Goal: Task Accomplishment & Management: Complete application form

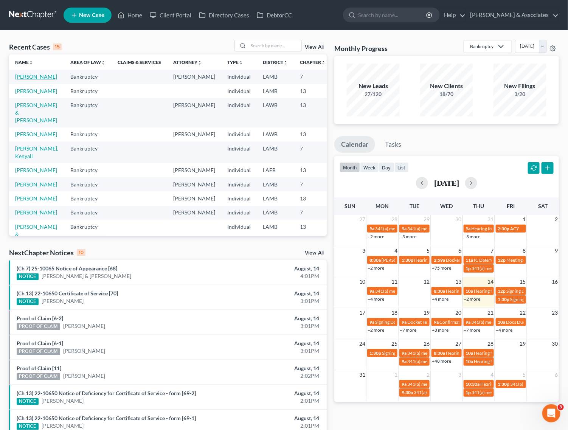
click at [25, 75] on link "[PERSON_NAME]" at bounding box center [36, 76] width 42 height 6
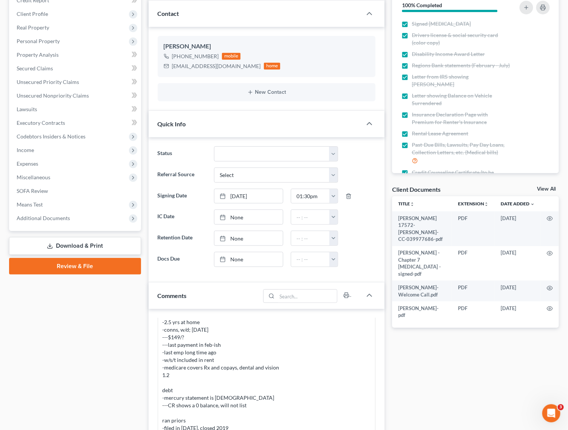
scroll to position [189, 0]
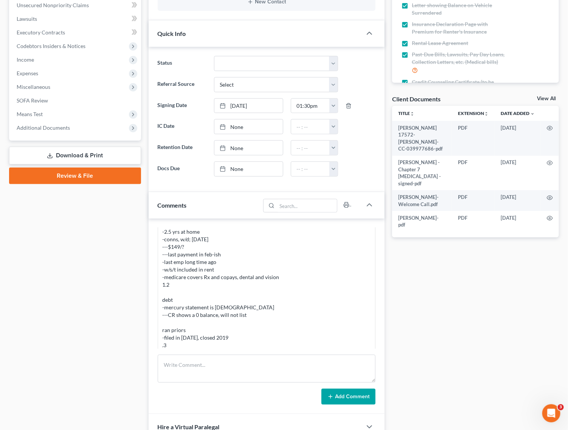
click at [81, 155] on link "Download & Print" at bounding box center [75, 156] width 132 height 18
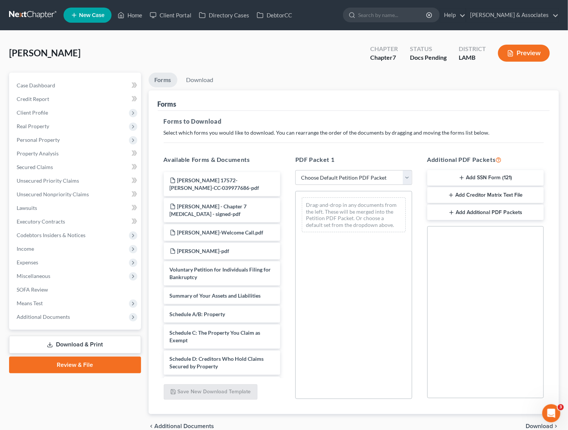
click at [472, 179] on button "Add SSN Form (121)" at bounding box center [486, 178] width 117 height 16
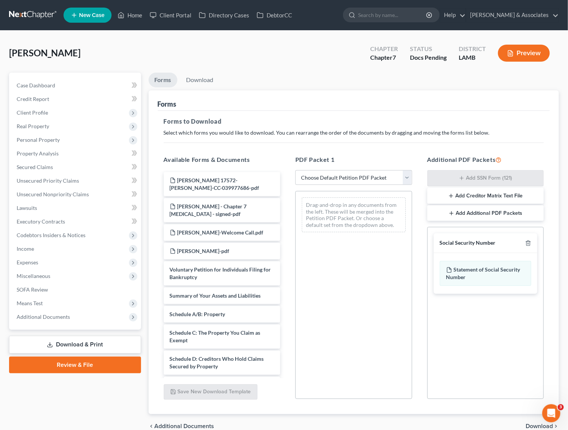
click at [541, 426] on span "Download" at bounding box center [539, 426] width 27 height 6
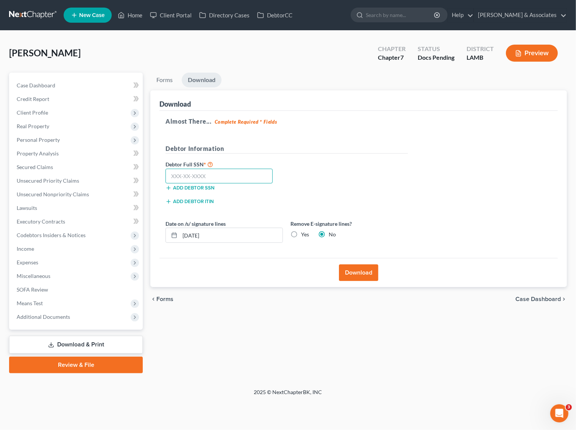
click at [229, 180] on input "text" at bounding box center [218, 176] width 107 height 15
paste input "438-47-5790"
type input "438-47-5790"
click at [363, 273] on button "Download" at bounding box center [358, 273] width 39 height 17
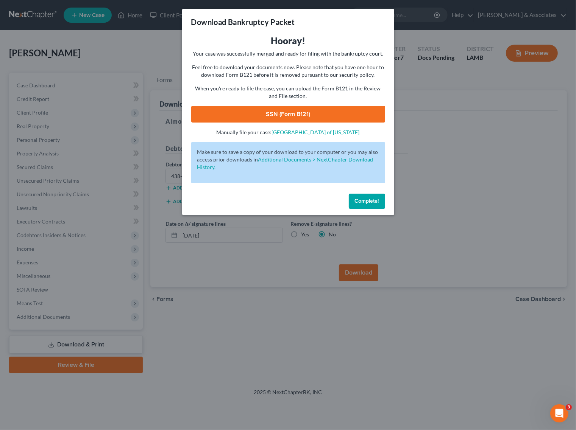
click at [338, 109] on link "SSN (Form B121)" at bounding box center [288, 114] width 194 height 17
click at [128, 14] on div "Download Bankruptcy Packet Hooray! Your case was successfully merged and ready …" at bounding box center [288, 215] width 576 height 430
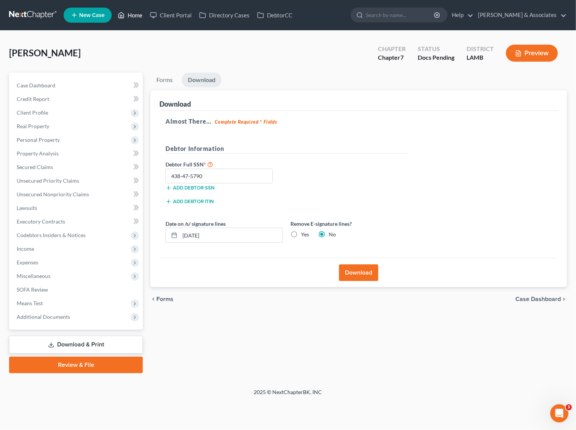
click at [128, 14] on link "Home" at bounding box center [130, 15] width 32 height 14
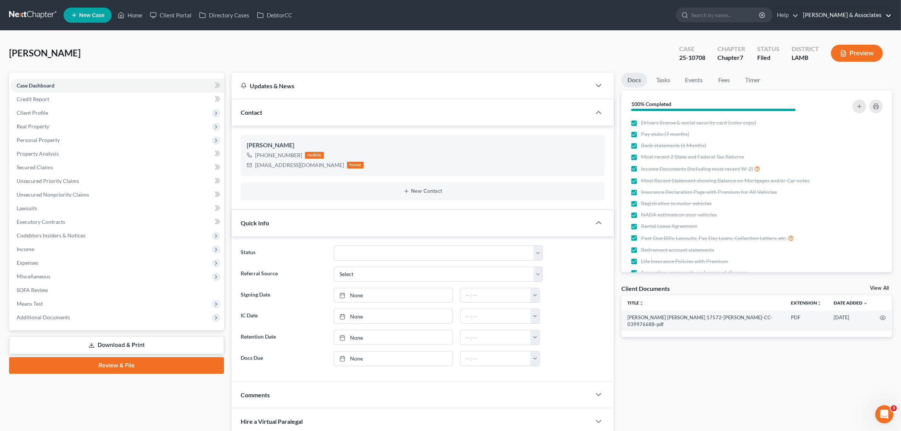
click at [870, 20] on link "[PERSON_NAME] & Associates" at bounding box center [845, 15] width 92 height 14
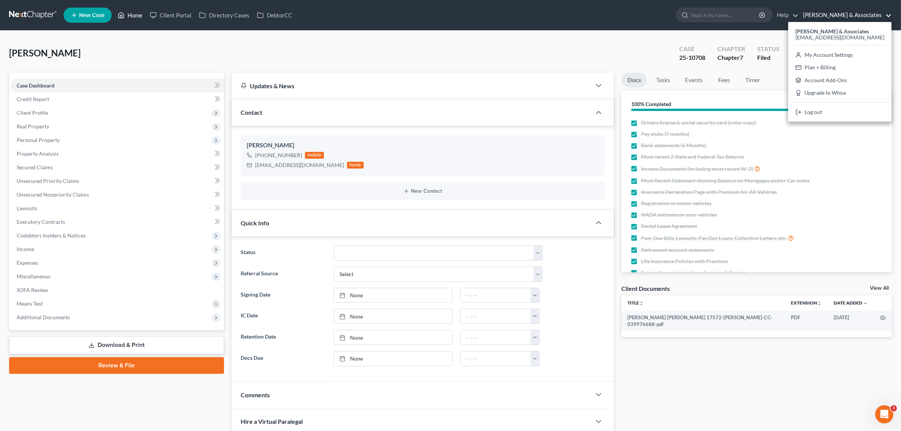
click at [133, 20] on link "Home" at bounding box center [130, 15] width 32 height 14
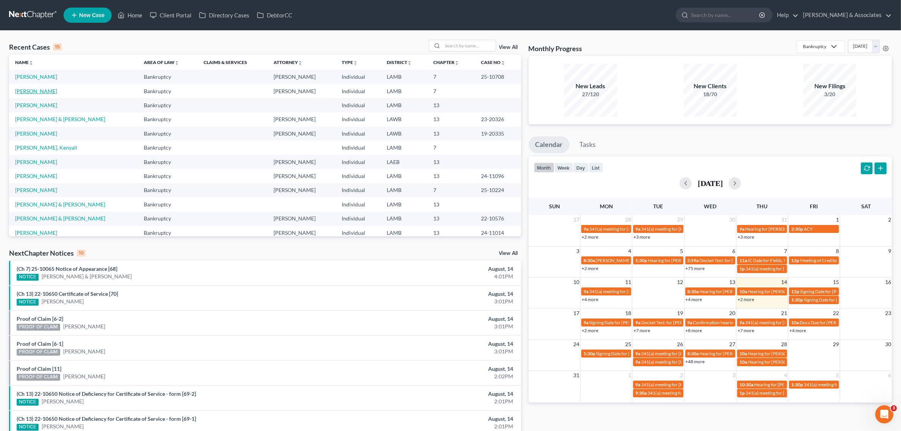
click at [42, 91] on link "[PERSON_NAME]" at bounding box center [36, 91] width 42 height 6
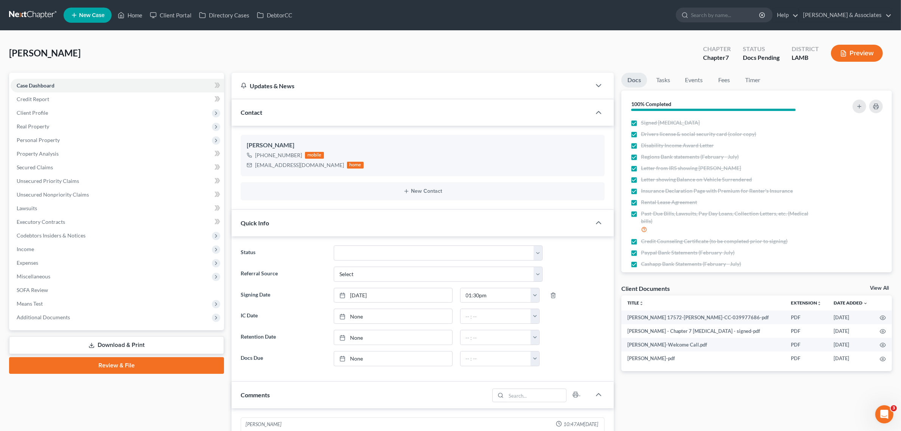
scroll to position [542, 0]
drag, startPoint x: 99, startPoint y: 369, endPoint x: 107, endPoint y: 367, distance: 8.1
click at [99, 369] on link "Review & File" at bounding box center [116, 365] width 215 height 17
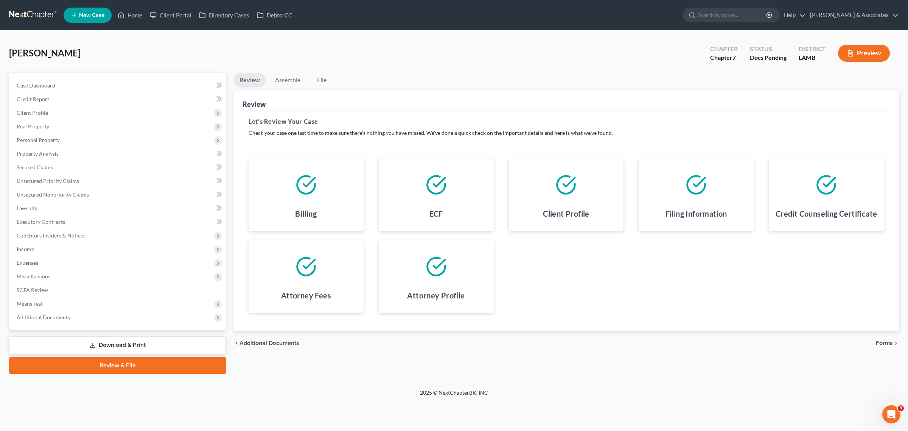
click at [880, 338] on div "chevron_left Additional Documents Forms chevron_right" at bounding box center [567, 343] width 666 height 24
click at [887, 345] on span "Forms" at bounding box center [884, 343] width 17 height 6
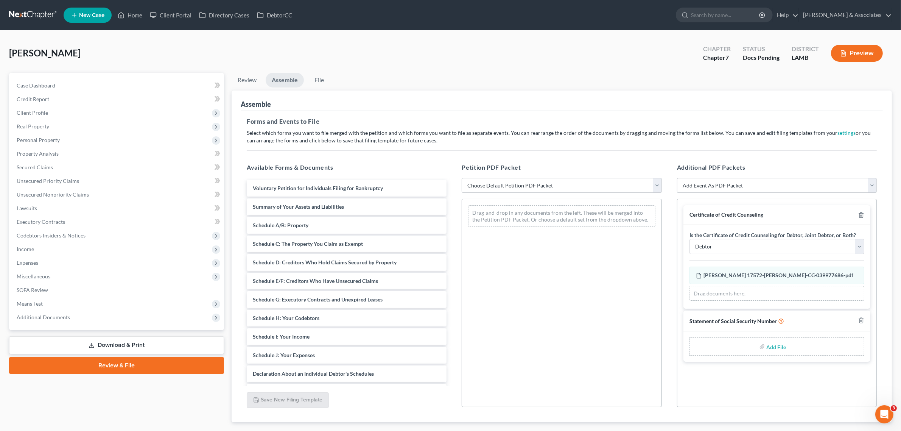
click at [696, 184] on select "Add Event As PDF Packet Amended List of Creditors Amended List of Creditors and…" at bounding box center [777, 185] width 200 height 15
click at [723, 154] on div "Forms and Events to File Select which forms you want to file merged with the pe…" at bounding box center [562, 266] width 642 height 311
type input "C:\fakepath\SSN Stmt.pdf"
click at [533, 186] on select "Choose Default Petition PDF Packet Emergency Filing (Voluntary Petition and Cre…" at bounding box center [562, 185] width 200 height 15
select select "0"
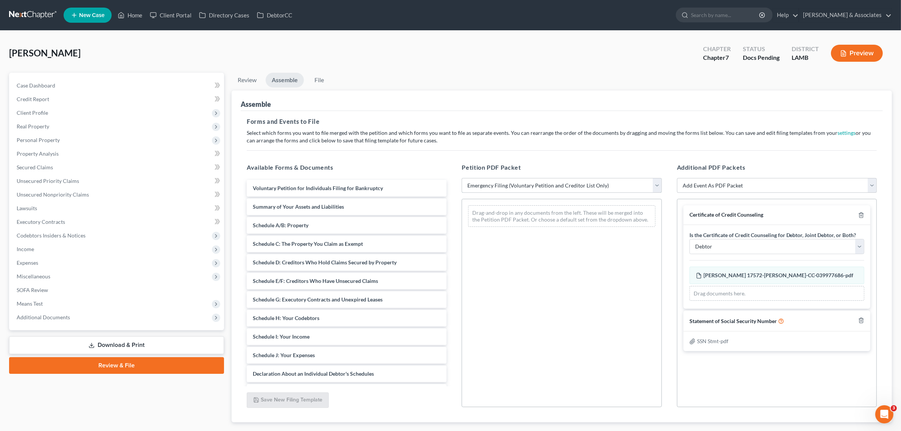
click at [462, 178] on select "Choose Default Petition PDF Packet Emergency Filing (Voluntary Petition and Cre…" at bounding box center [562, 185] width 200 height 15
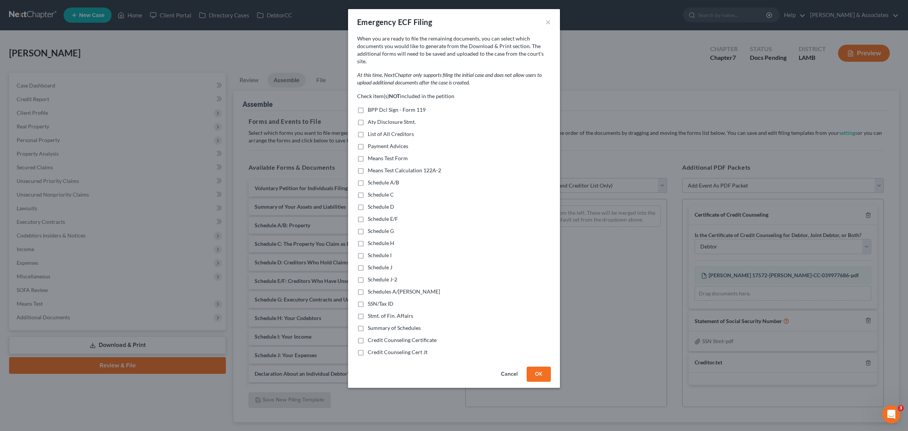
click at [368, 142] on label "Payment Advices" at bounding box center [388, 146] width 40 height 8
click at [371, 142] on input "Payment Advices" at bounding box center [373, 144] width 5 height 5
checkbox input "true"
click at [534, 366] on button "OK" at bounding box center [539, 373] width 24 height 15
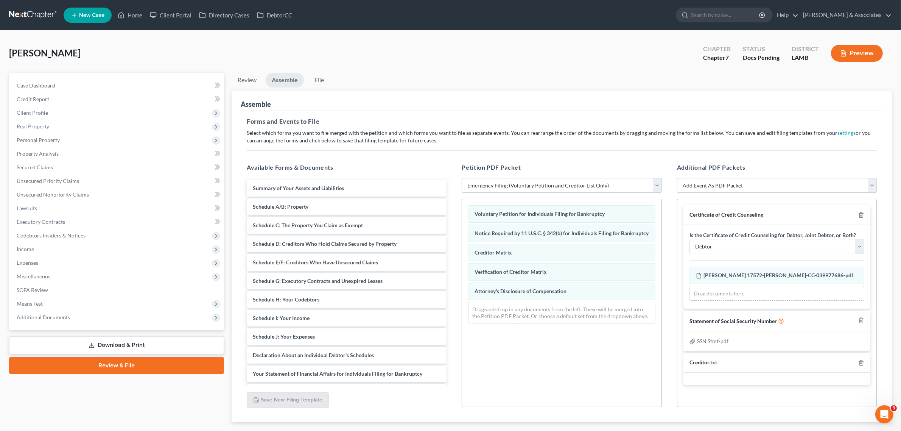
click at [794, 175] on div "Additional PDF Packets Add Event As PDF Packet Amended List of Creditors Amende…" at bounding box center [776, 285] width 215 height 257
click at [788, 185] on select "Add Event As PDF Packet Amended List of Creditors Amended List of Creditors and…" at bounding box center [777, 185] width 200 height 15
select select "43"
click at [677, 178] on select "Add Event As PDF Packet Amended List of Creditors Amended List of Creditors and…" at bounding box center [777, 185] width 200 height 15
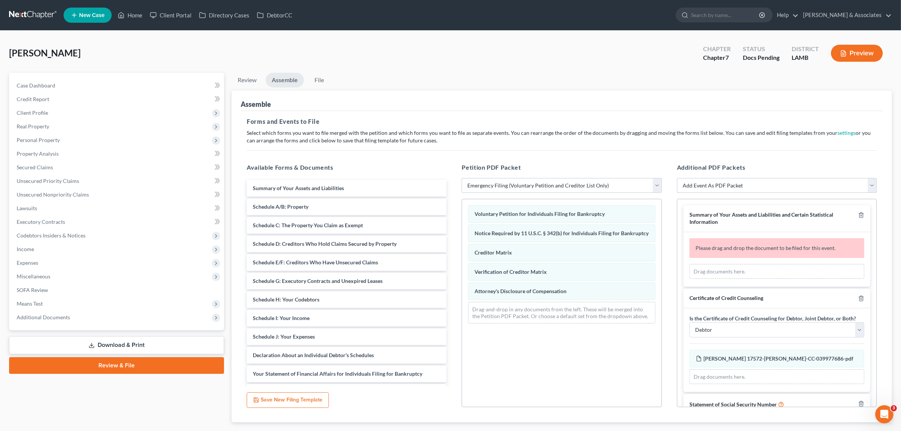
click at [780, 188] on select "Add Event As PDF Packet Amended List of Creditors Amended List of Creditors and…" at bounding box center [777, 185] width 200 height 15
select select "36"
click at [677, 178] on select "Add Event As PDF Packet Amended List of Creditors Amended List of Creditors and…" at bounding box center [777, 185] width 200 height 15
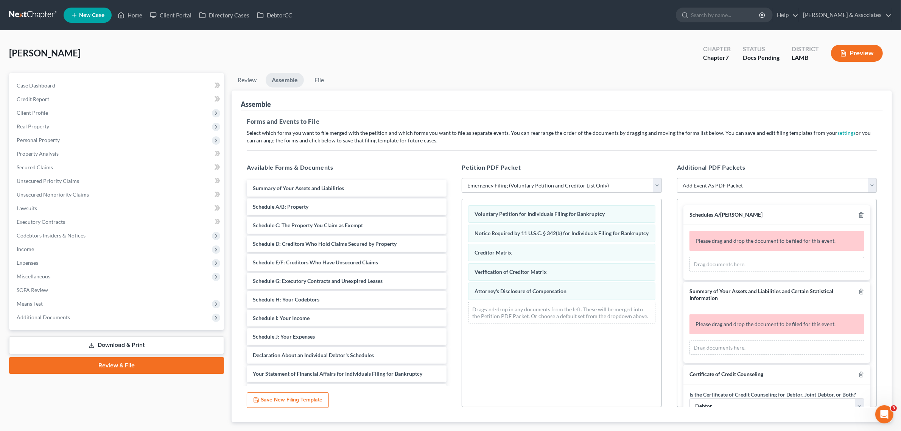
click at [792, 190] on select "Add Event As PDF Packet Amended List of Creditors Amended List of Creditors and…" at bounding box center [777, 185] width 200 height 15
select select "18"
click at [677, 178] on select "Add Event As PDF Packet Amended List of Creditors Amended List of Creditors and…" at bounding box center [777, 185] width 200 height 15
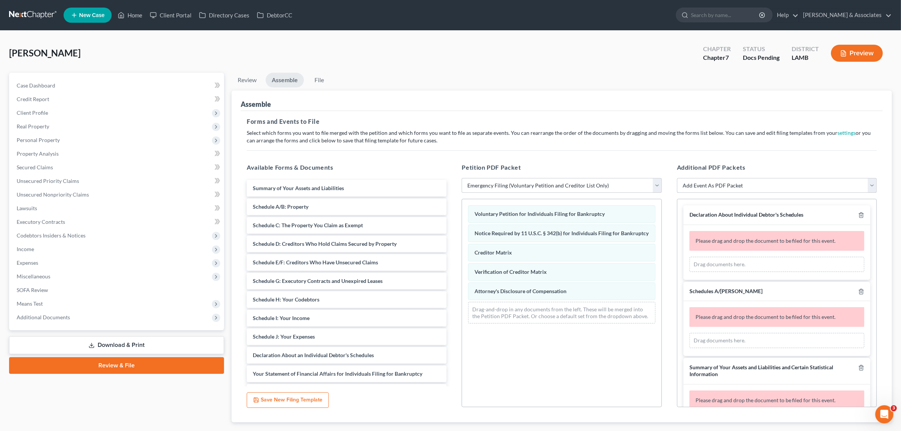
click at [773, 182] on select "Add Event As PDF Packet Amended List of Creditors Amended List of Creditors and…" at bounding box center [777, 185] width 200 height 15
click at [772, 184] on select "Add Event As PDF Packet Amended List of Creditors Amended List of Creditors and…" at bounding box center [777, 185] width 200 height 15
select select "39"
click at [677, 178] on select "Add Event As PDF Packet Amended List of Creditors Amended List of Creditors and…" at bounding box center [777, 185] width 200 height 15
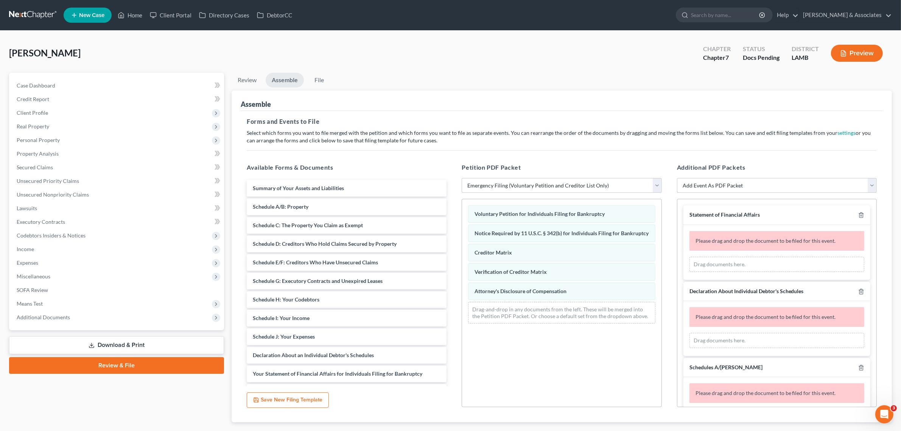
click at [792, 186] on select "Add Event As PDF Packet Amended List of Creditors Amended List of Creditors and…" at bounding box center [777, 185] width 200 height 15
select select "40"
click at [677, 178] on select "Add Event As PDF Packet Amended List of Creditors Amended List of Creditors and…" at bounding box center [777, 185] width 200 height 15
click at [791, 190] on select "Add Event As PDF Packet Amended List of Creditors Amended List of Creditors and…" at bounding box center [777, 185] width 200 height 15
select select "12"
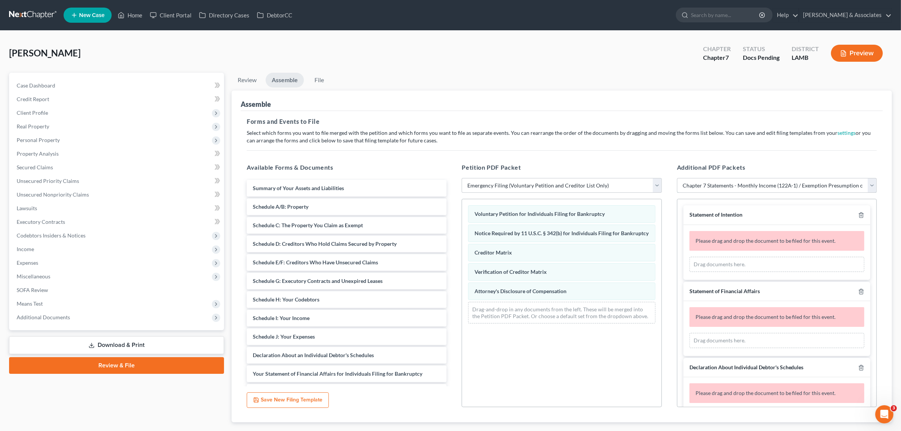
click at [677, 178] on select "Add Event As PDF Packet Amended List of Creditors Amended List of Creditors and…" at bounding box center [777, 185] width 200 height 15
select select
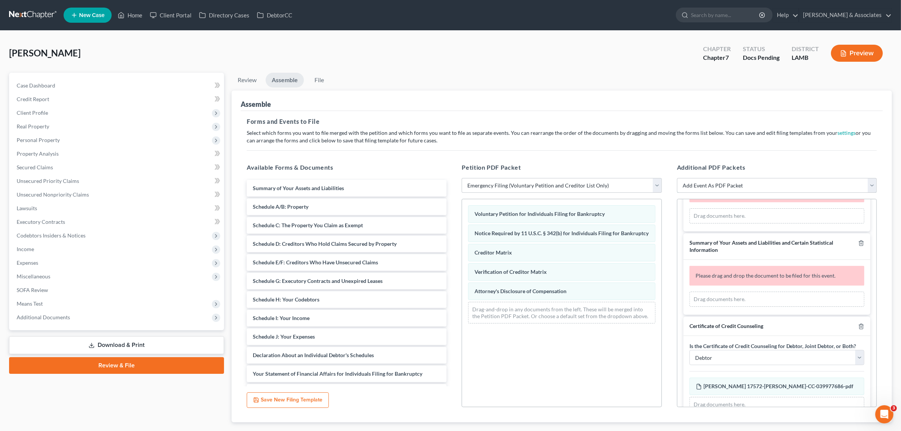
scroll to position [324, 0]
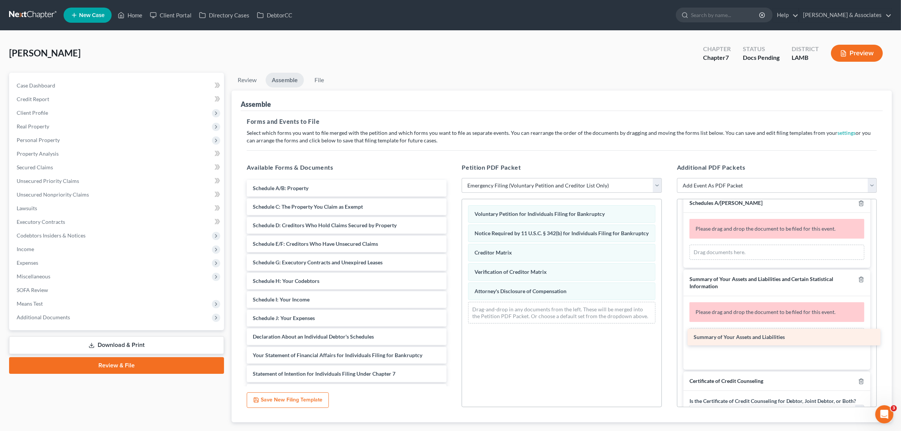
drag, startPoint x: 302, startPoint y: 188, endPoint x: 743, endPoint y: 337, distance: 465.4
click at [453, 337] on div "Summary of Your Assets and Liabilities Summary of Your Assets and Liabilities S…" at bounding box center [347, 322] width 212 height 284
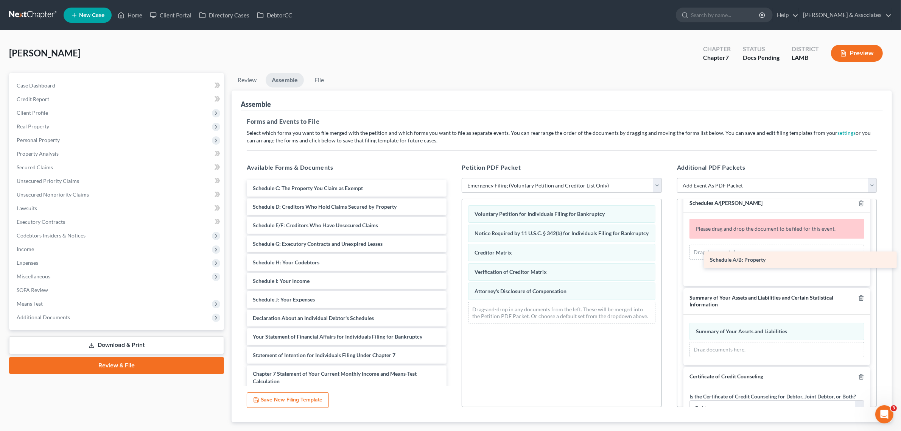
drag, startPoint x: 285, startPoint y: 184, endPoint x: 742, endPoint y: 256, distance: 462.8
click at [453, 256] on div "Schedule A/B: Property Schedule A/B: Property Schedule C: The Property You Clai…" at bounding box center [347, 312] width 212 height 265
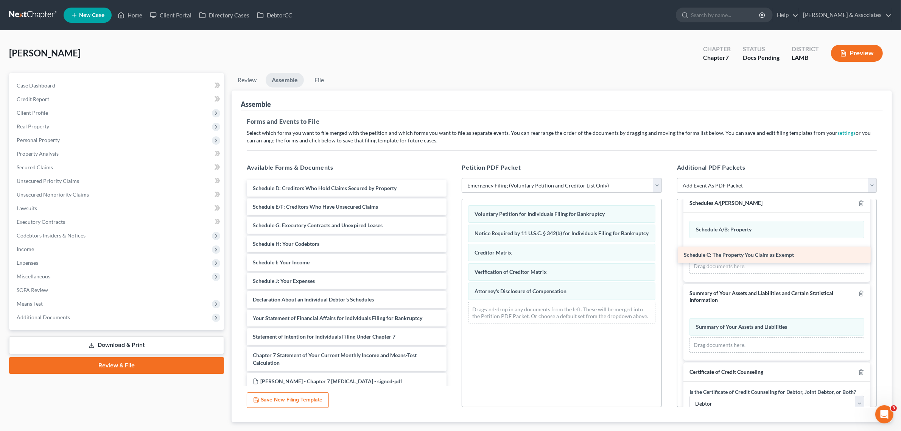
drag, startPoint x: 304, startPoint y: 182, endPoint x: 735, endPoint y: 249, distance: 436.2
click at [453, 249] on div "Schedule C: The Property You Claim as Exempt Schedule C: The Property You Claim…" at bounding box center [347, 303] width 212 height 247
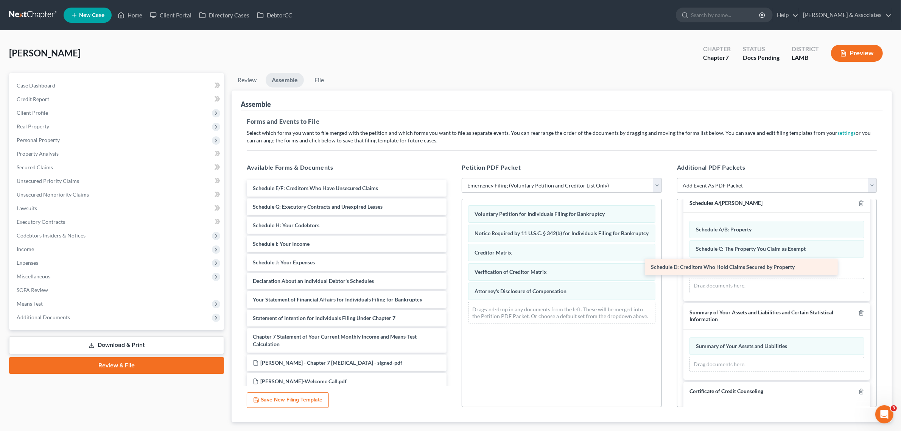
drag, startPoint x: 305, startPoint y: 190, endPoint x: 691, endPoint y: 266, distance: 392.9
click at [453, 269] on div "Schedule D: Creditors Who Hold Claims Secured by Property Schedule D: Creditors…" at bounding box center [347, 294] width 212 height 228
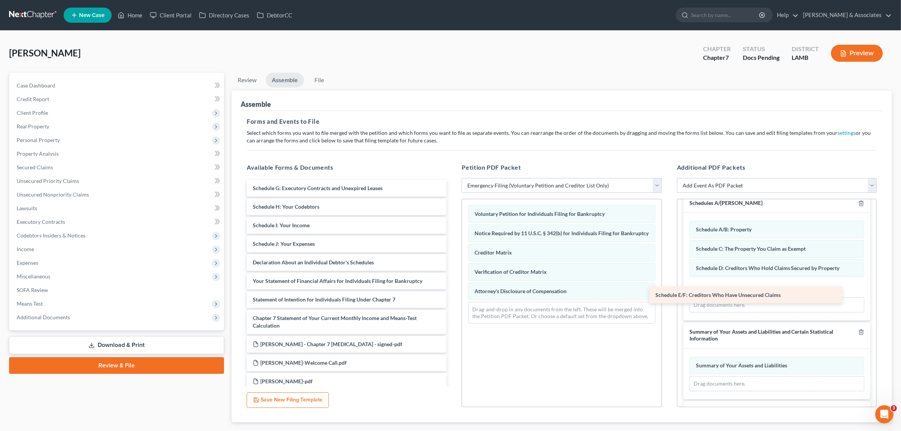
drag, startPoint x: 294, startPoint y: 188, endPoint x: 699, endPoint y: 295, distance: 418.9
click at [453, 295] on div "Schedule E/F: Creditors Who Have Unsecured Claims Schedule E/F: Creditors Who H…" at bounding box center [347, 285] width 212 height 210
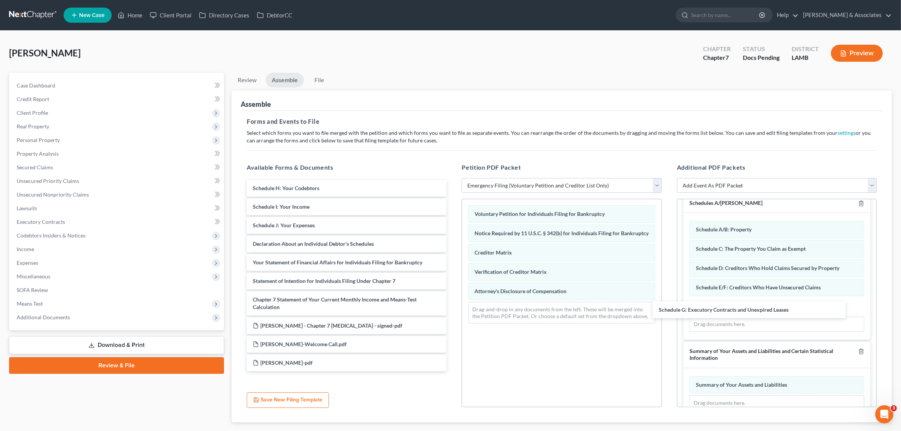
drag, startPoint x: 287, startPoint y: 190, endPoint x: 687, endPoint y: 309, distance: 417.5
click at [453, 311] on div "Schedule G: Executory Contracts and Unexpired Leases Schedule G: Executory Cont…" at bounding box center [347, 275] width 212 height 191
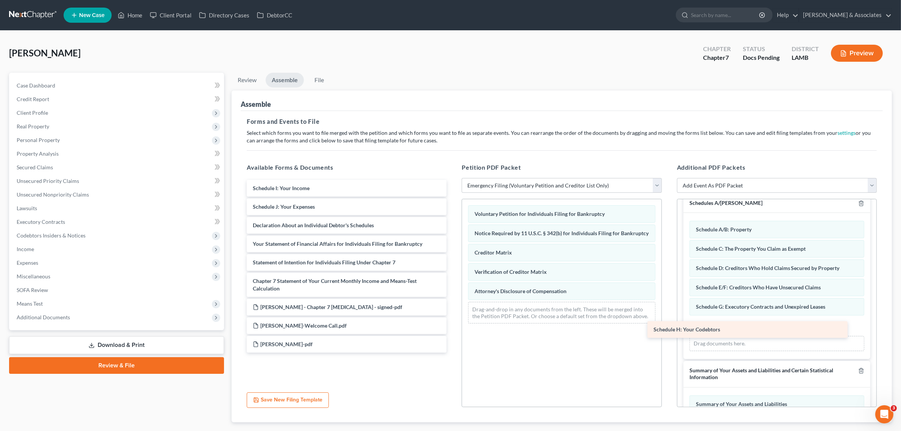
drag, startPoint x: 294, startPoint y: 193, endPoint x: 695, endPoint y: 335, distance: 425.0
click at [453, 335] on div "Schedule H: Your Codebtors Schedule H: Your Codebtors Schedule I: Your Income S…" at bounding box center [347, 266] width 212 height 173
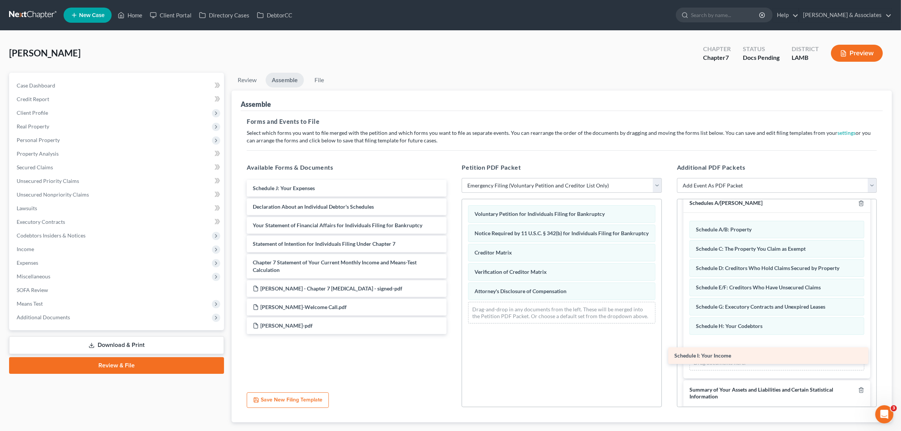
drag, startPoint x: 277, startPoint y: 191, endPoint x: 708, endPoint y: 359, distance: 462.5
click at [453, 334] on div "Schedule I: Your Income Schedule I: Your Income Schedule J: Your Expenses Decla…" at bounding box center [347, 257] width 212 height 154
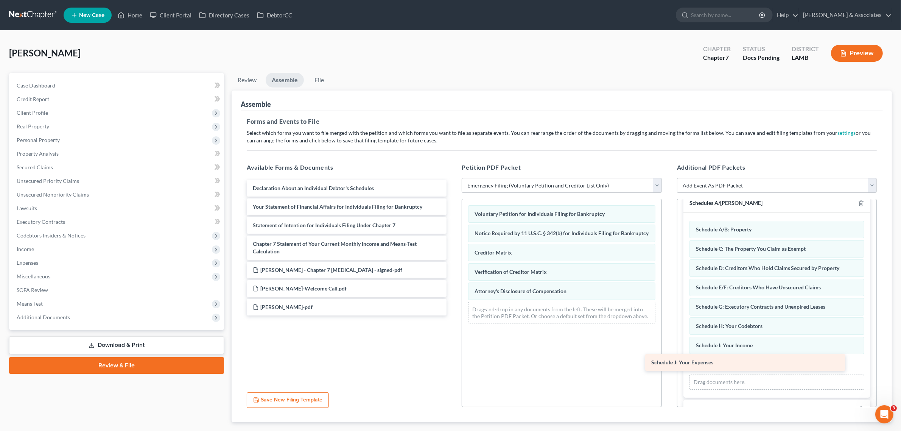
drag, startPoint x: 281, startPoint y: 191, endPoint x: 697, endPoint y: 366, distance: 450.9
click at [453, 315] on div "Schedule J: Your Expenses Schedule J: Your Expenses Declaration About an Indivi…" at bounding box center [347, 247] width 212 height 135
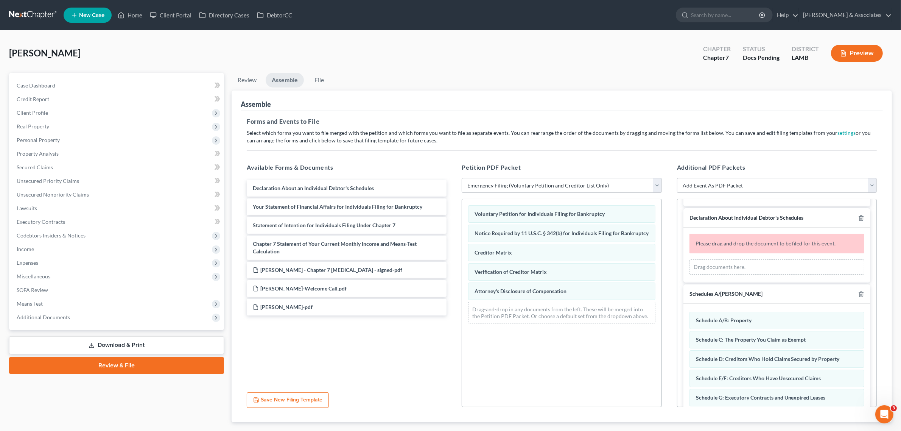
scroll to position [229, 0]
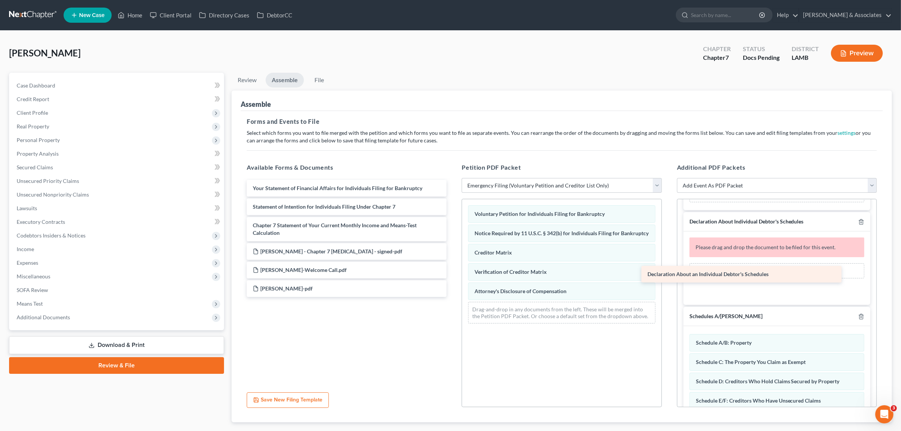
drag, startPoint x: 322, startPoint y: 187, endPoint x: 717, endPoint y: 273, distance: 404.8
click at [453, 273] on div "Declaration About an Individual Debtor's Schedules Declaration About an Individ…" at bounding box center [347, 238] width 212 height 117
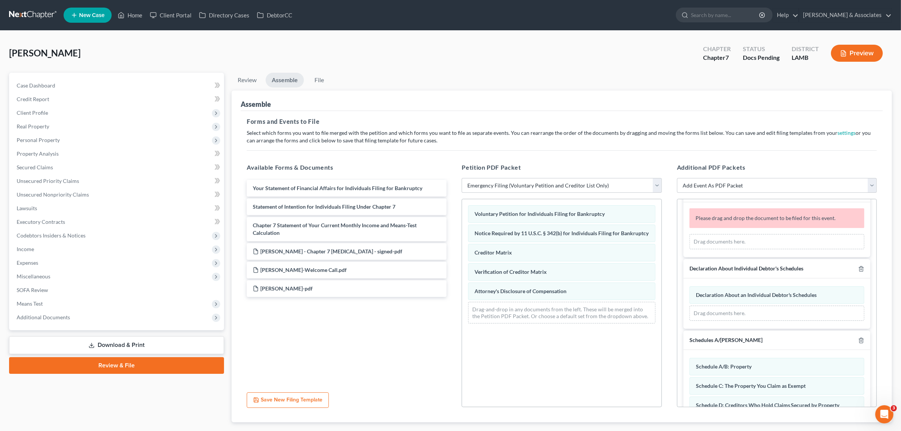
scroll to position [134, 0]
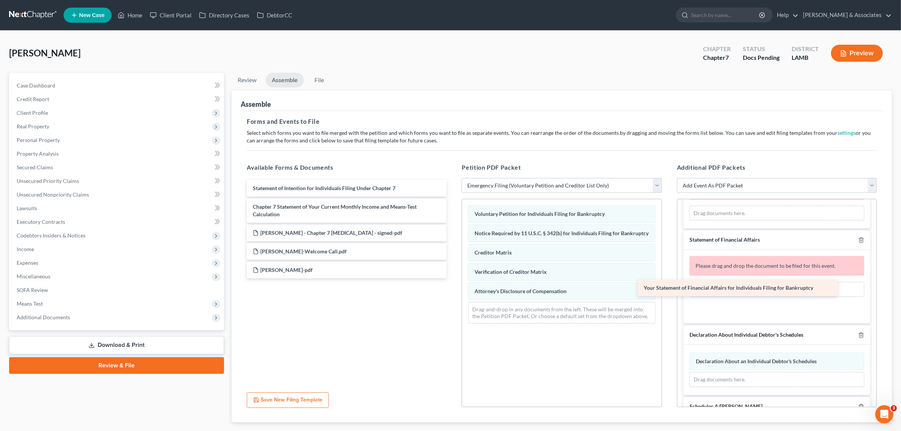
drag, startPoint x: 311, startPoint y: 185, endPoint x: 721, endPoint y: 285, distance: 421.9
click at [453, 278] on div "Your Statement of Financial Affairs for Individuals Filing for Bankruptcy Your …" at bounding box center [347, 229] width 212 height 98
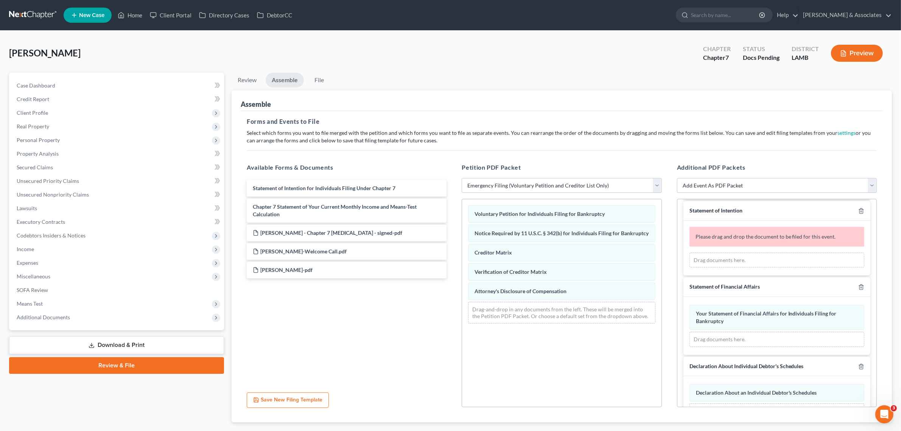
scroll to position [87, 0]
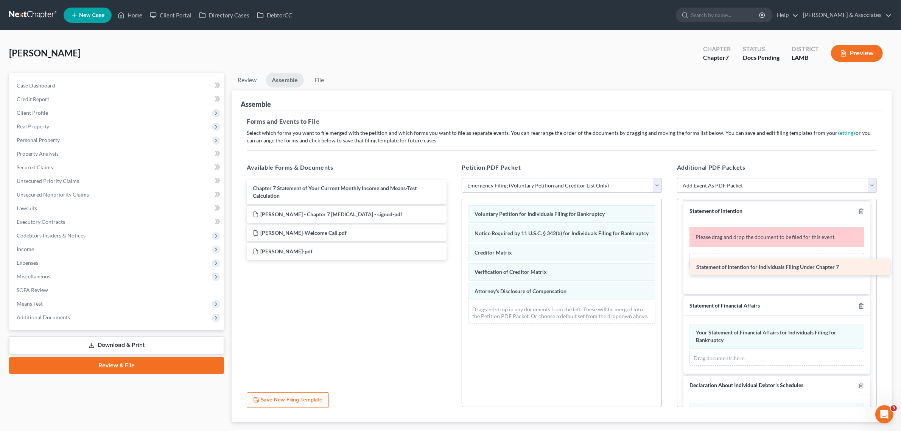
drag, startPoint x: 327, startPoint y: 188, endPoint x: 771, endPoint y: 268, distance: 450.5
click at [453, 260] on div "Statement of Intention for Individuals Filing Under Chapter 7 Statement of Inte…" at bounding box center [347, 220] width 212 height 80
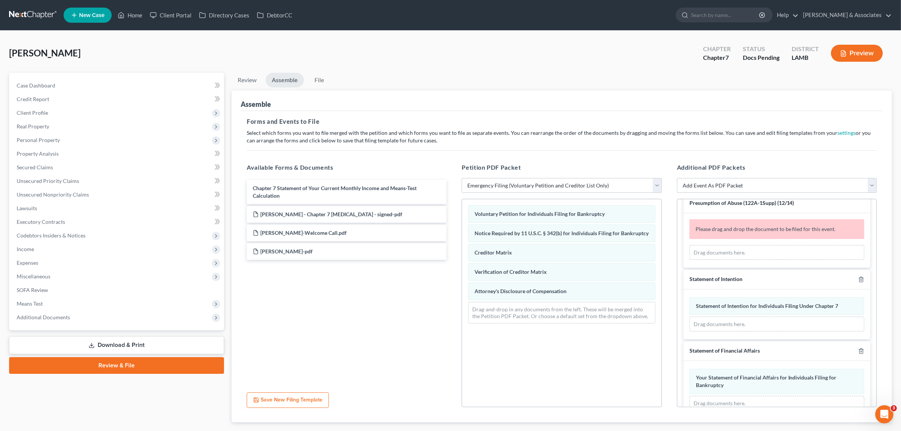
scroll to position [0, 0]
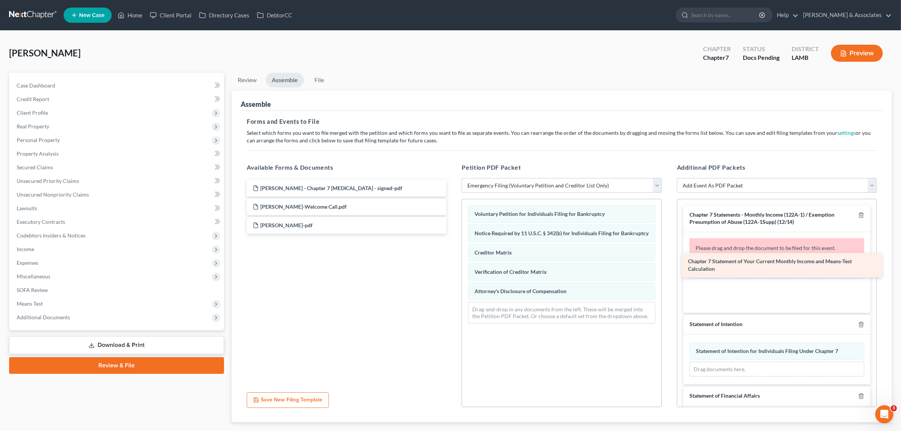
drag, startPoint x: 288, startPoint y: 193, endPoint x: 723, endPoint y: 267, distance: 441.4
click at [453, 234] on div "Chapter 7 Statement of Your Current Monthly Income and Means-Test Calculation C…" at bounding box center [347, 207] width 212 height 54
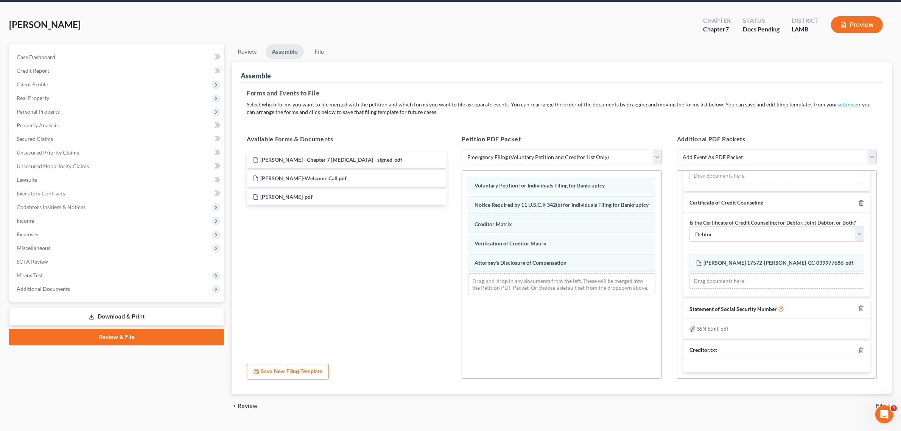
scroll to position [44, 0]
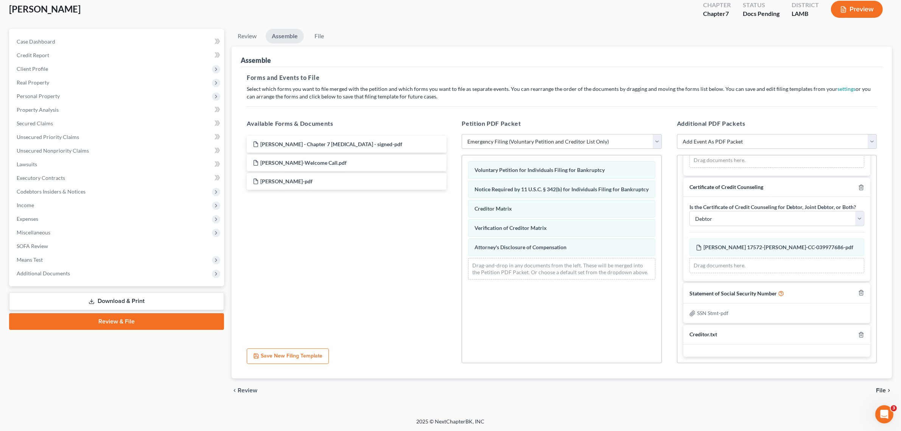
click at [881, 392] on span "File" at bounding box center [881, 390] width 10 height 6
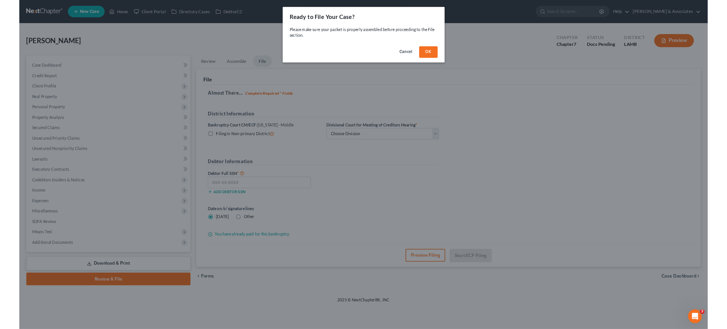
scroll to position [0, 0]
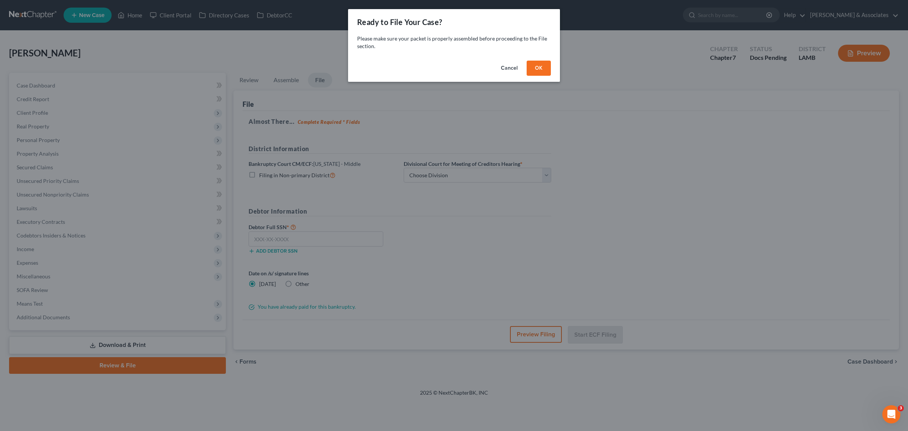
click at [542, 74] on button "OK" at bounding box center [539, 68] width 24 height 15
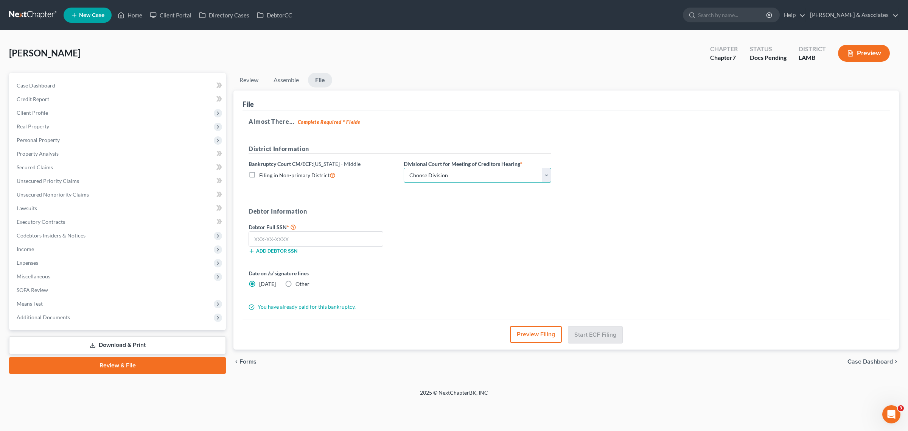
click at [468, 177] on select "Choose Division Baton Rouge" at bounding box center [478, 175] width 148 height 15
select select "0"
click at [404, 168] on select "Choose Division Baton Rouge" at bounding box center [478, 175] width 148 height 15
click at [330, 238] on input "text" at bounding box center [316, 238] width 135 height 15
paste input "438-47-5790"
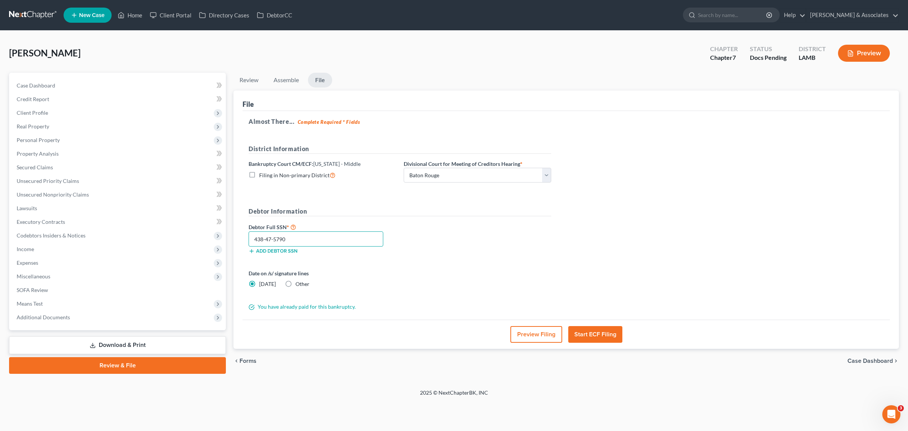
type input "438-47-5790"
click at [607, 337] on button "Start ECF Filing" at bounding box center [595, 334] width 54 height 17
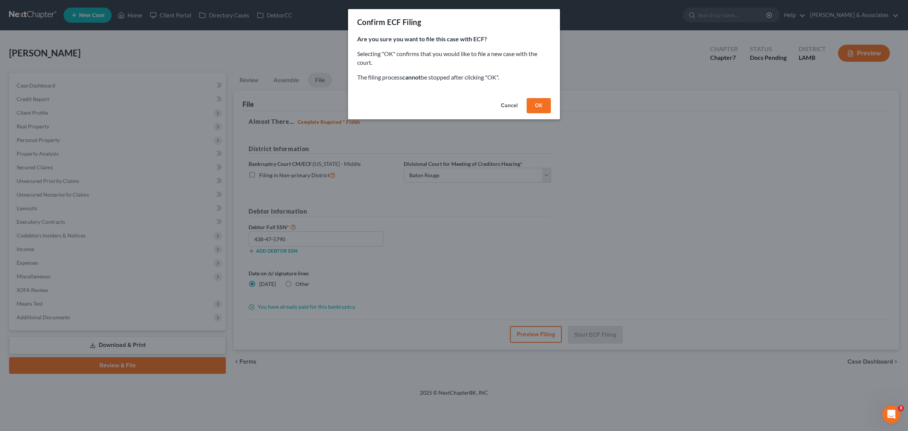
click at [536, 109] on button "OK" at bounding box center [539, 105] width 24 height 15
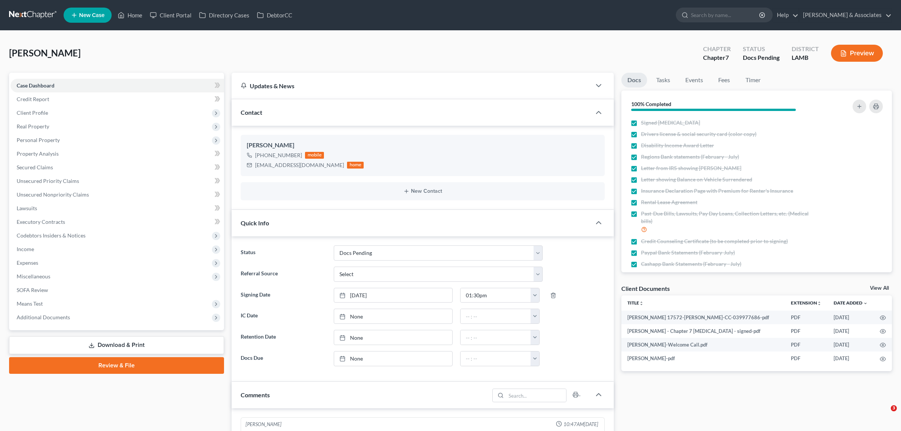
select select "6"
click at [858, 20] on link "[PERSON_NAME] & Associates" at bounding box center [845, 15] width 92 height 14
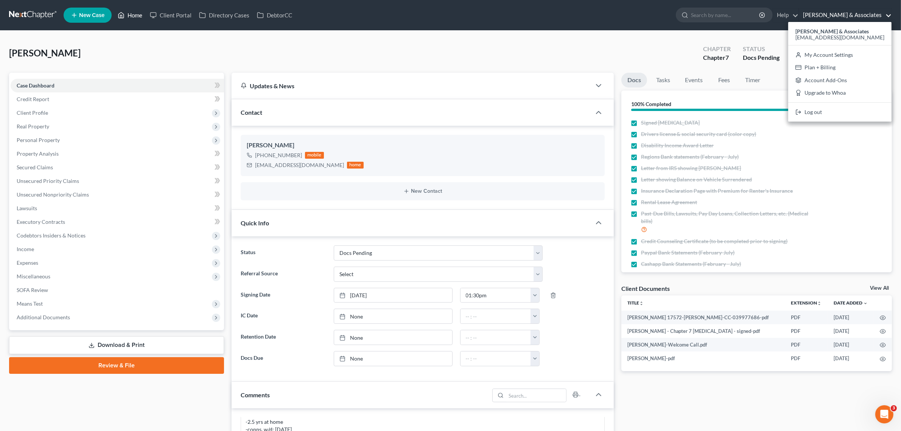
click at [125, 14] on icon at bounding box center [121, 15] width 7 height 9
